Goal: Task Accomplishment & Management: Use online tool/utility

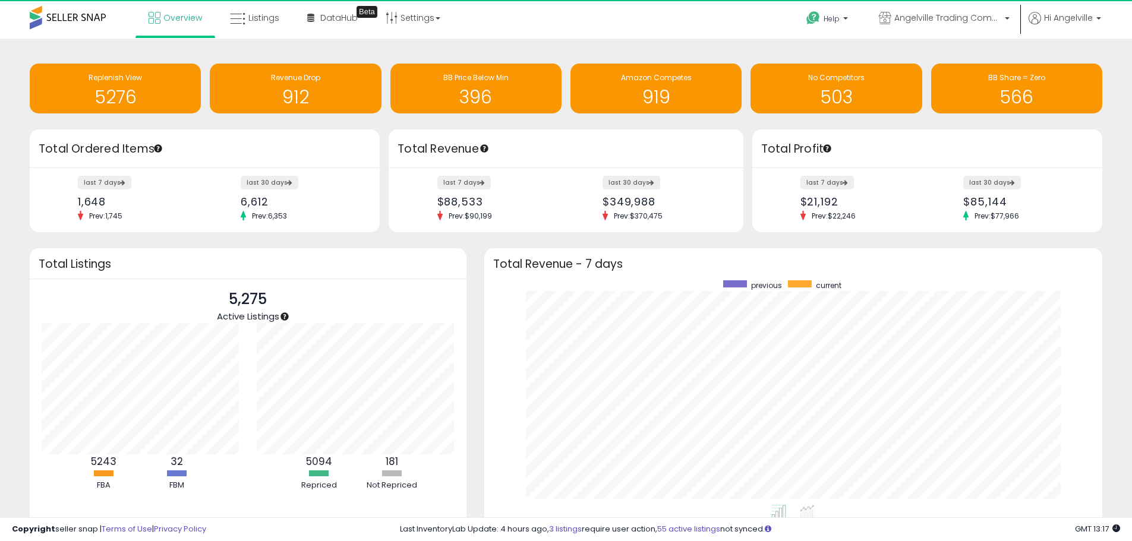
scroll to position [594062, 593693]
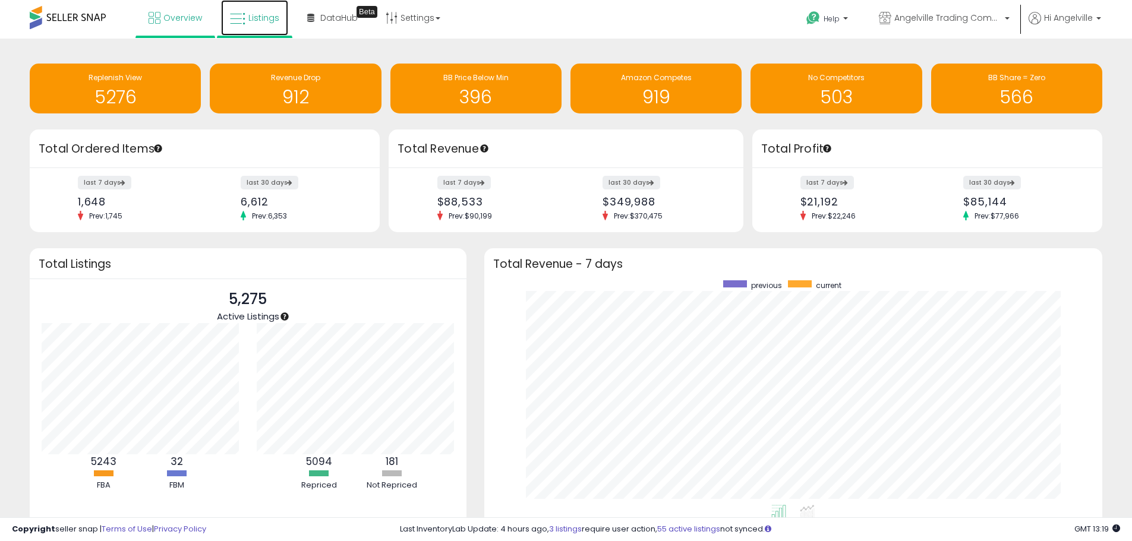
click at [247, 14] on link "Listings" at bounding box center [254, 18] width 67 height 36
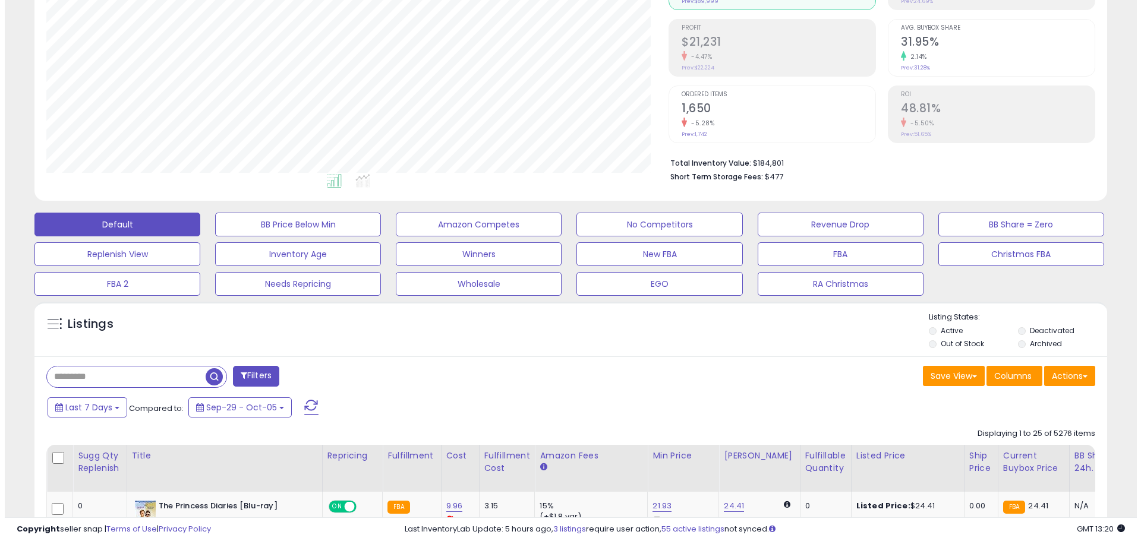
scroll to position [178, 0]
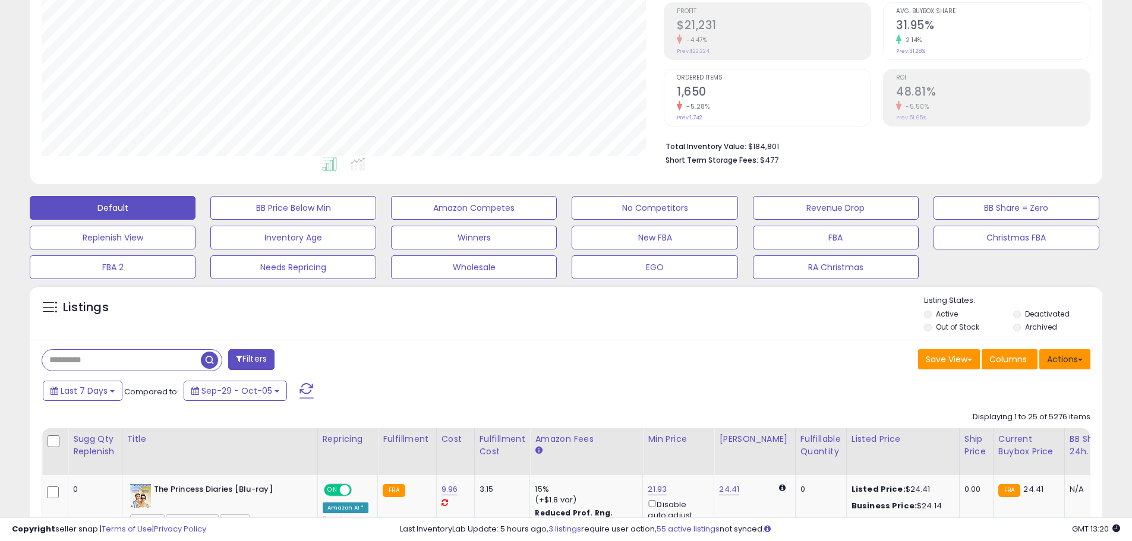
click at [1060, 357] on button "Actions" at bounding box center [1064, 359] width 51 height 20
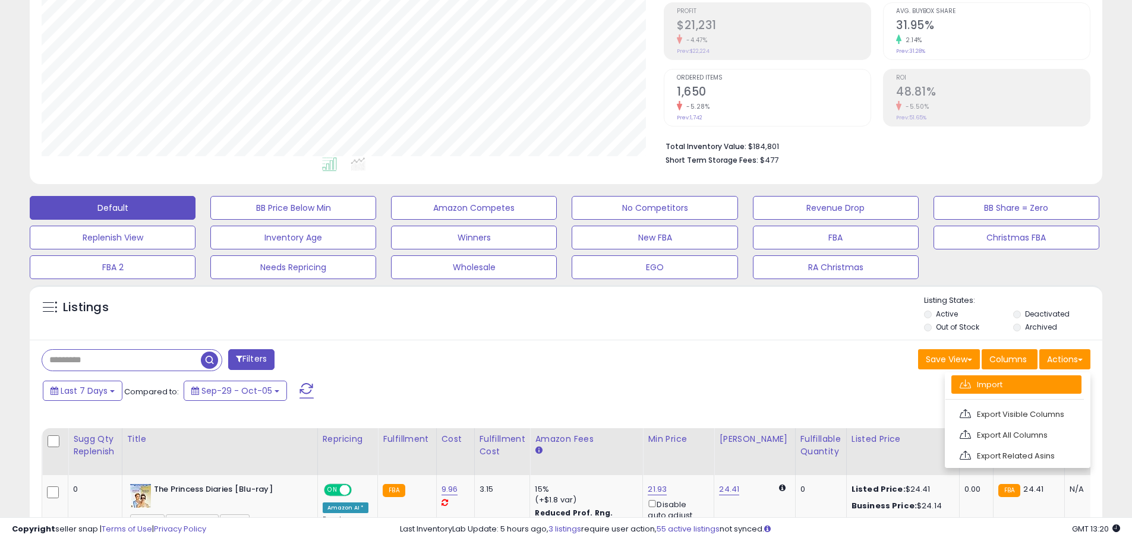
click at [1010, 382] on link "Import" at bounding box center [1016, 385] width 130 height 18
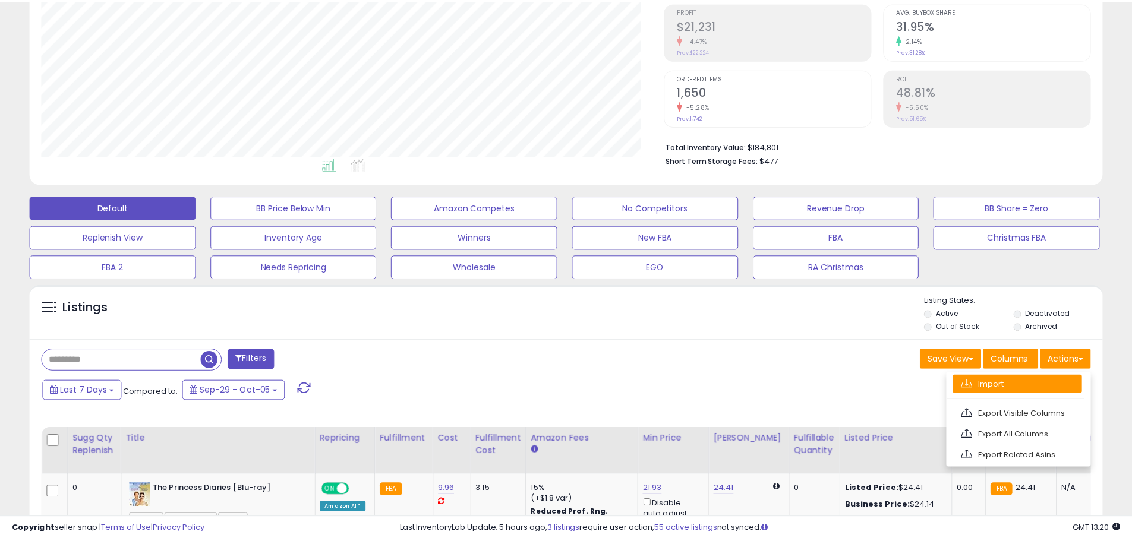
scroll to position [244, 628]
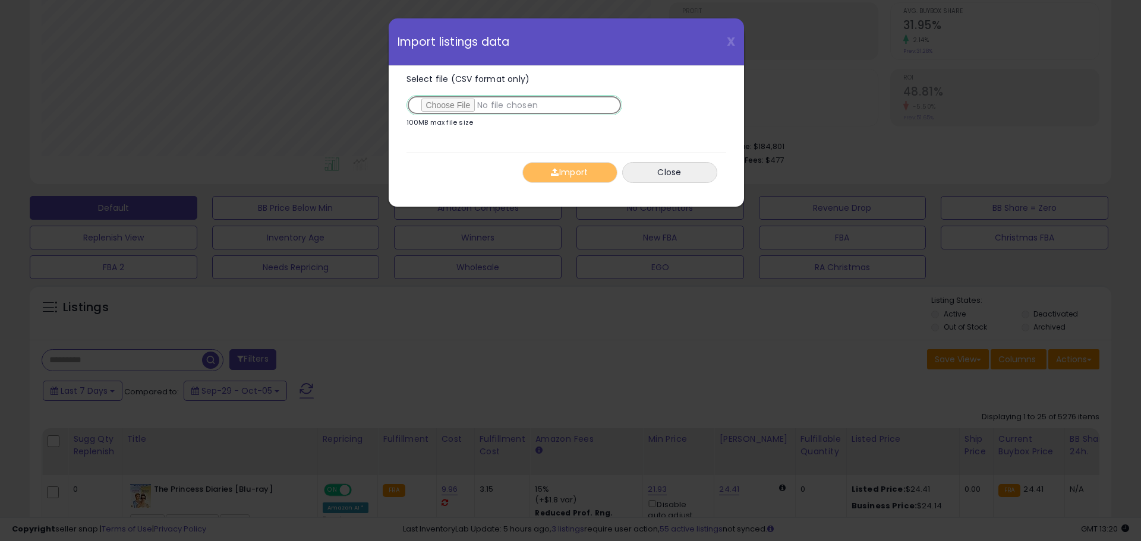
click at [451, 109] on input "Select file (CSV format only)" at bounding box center [514, 105] width 216 height 20
type input "**********"
click at [554, 180] on button "Import" at bounding box center [569, 172] width 95 height 21
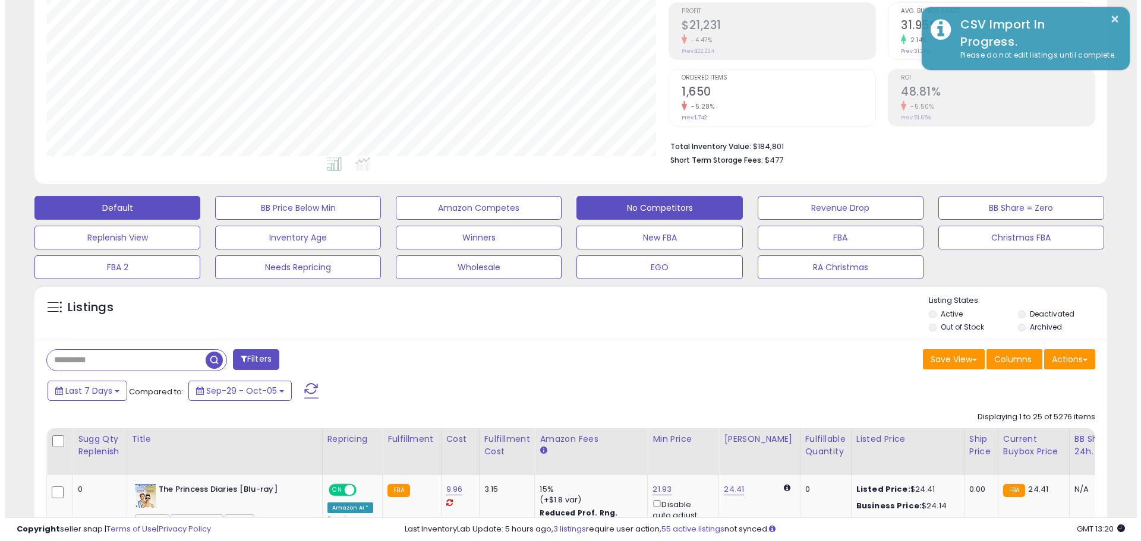
scroll to position [594043, 593665]
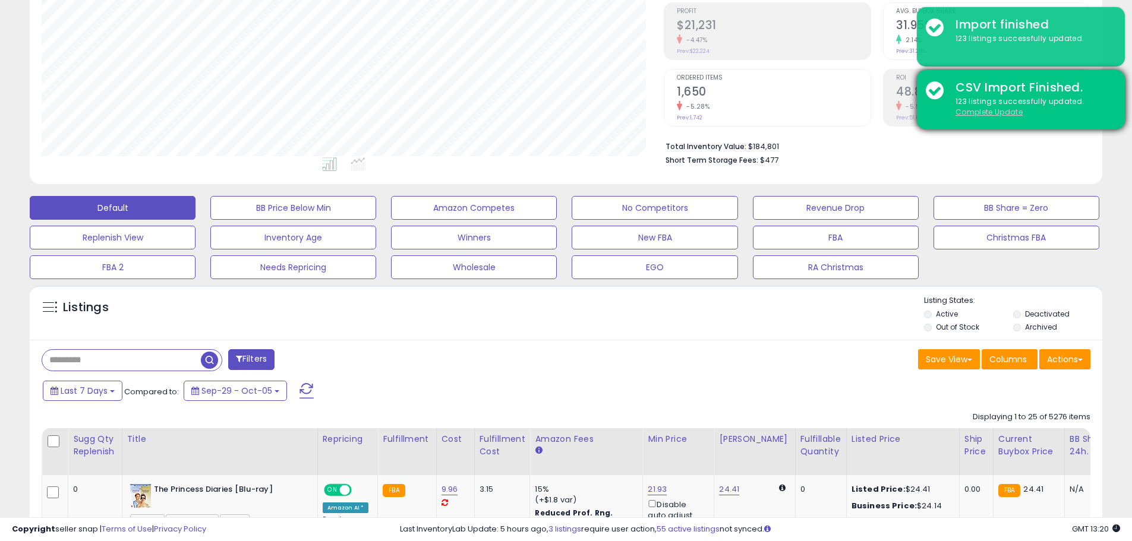
click at [1008, 112] on u "Complete Update" at bounding box center [989, 112] width 67 height 10
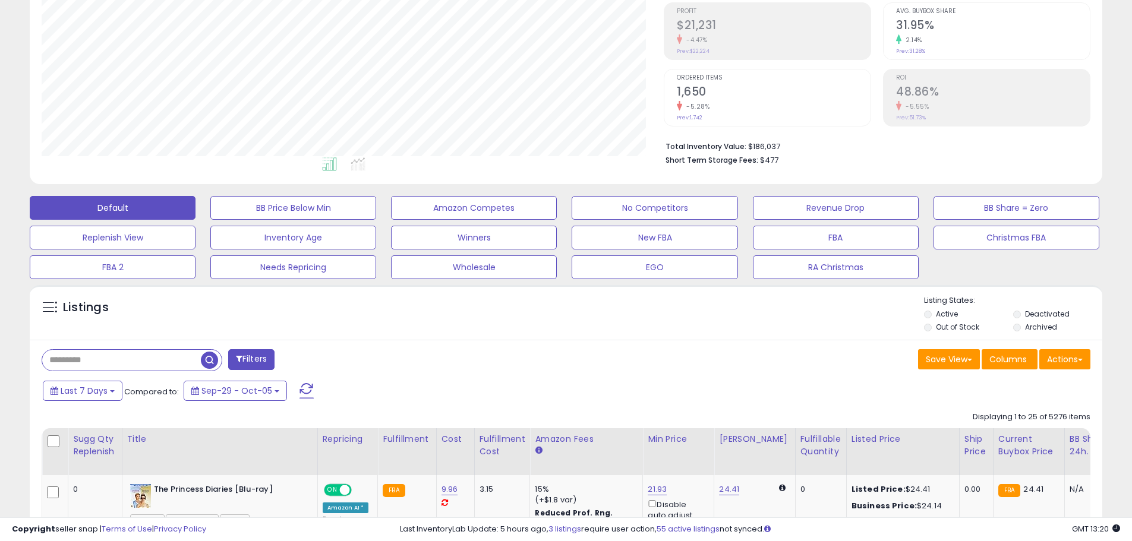
scroll to position [244, 622]
